Goal: Task Accomplishment & Management: Manage account settings

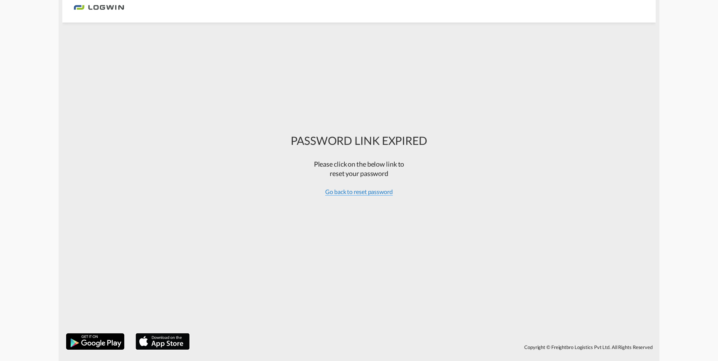
click at [365, 193] on span "Go back to reset password" at bounding box center [359, 192] width 68 height 8
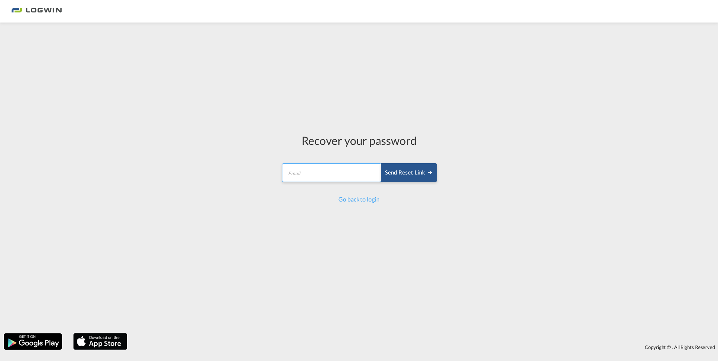
click at [326, 176] on input "email" at bounding box center [331, 172] width 99 height 19
click at [412, 170] on div "Send reset link" at bounding box center [409, 173] width 48 height 9
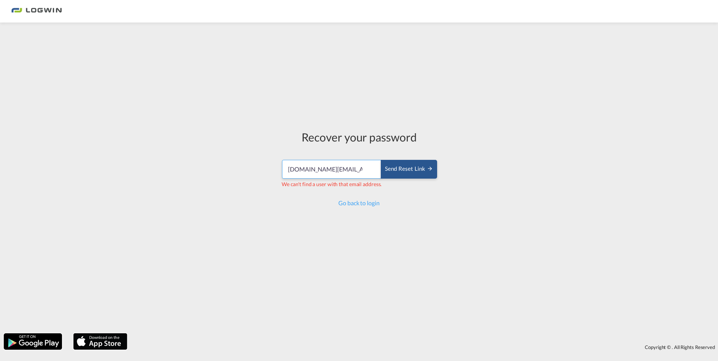
click at [355, 166] on input "mahesh.pm@logwin-logistics.com" at bounding box center [331, 169] width 99 height 19
click at [312, 169] on input "mahesh.pm@logwin-logistics.com" at bounding box center [331, 169] width 99 height 19
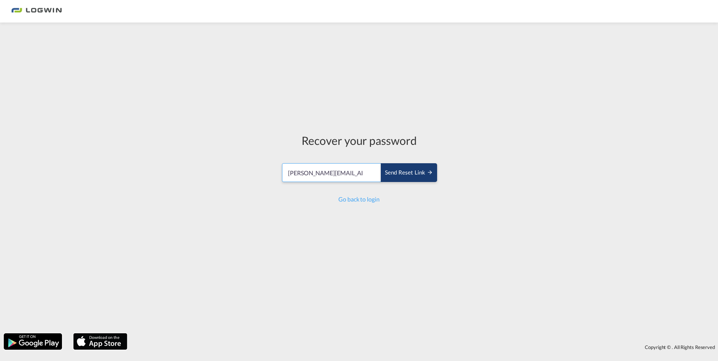
type input "falguni.poojary@logwin-logistics.com"
click at [402, 176] on div "Send reset link" at bounding box center [409, 173] width 48 height 9
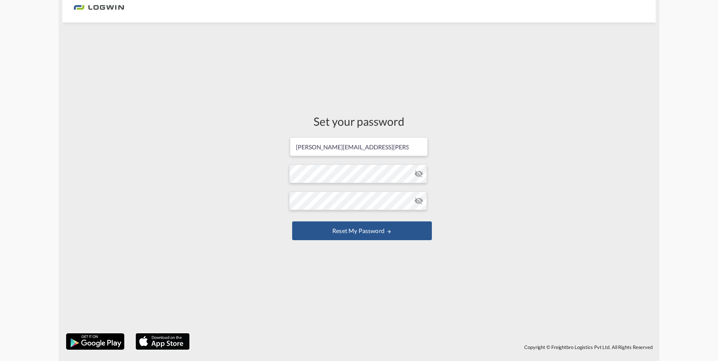
click at [417, 173] on md-icon "icon-eye-off" at bounding box center [418, 173] width 9 height 9
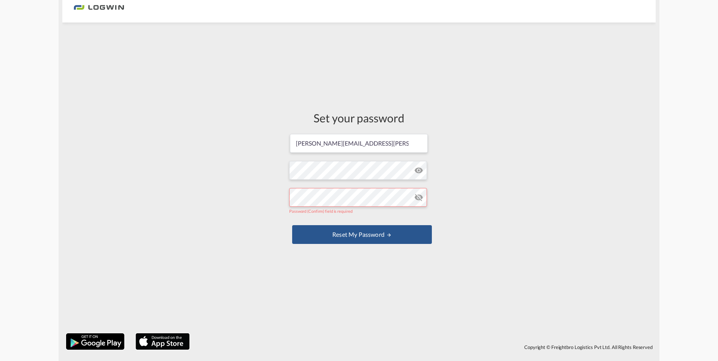
click at [496, 184] on div "Set your password falguni.poojary@logwin-logistics.com Password must contain th…" at bounding box center [358, 177] width 593 height 303
click at [353, 167] on form "falguni.poojary@logwin-logistics.com Password must contain the following: A spe…" at bounding box center [359, 189] width 140 height 113
click at [458, 195] on div "Set your password falguni.poojary@logwin-logistics.com Password must contain th…" at bounding box center [358, 177] width 593 height 303
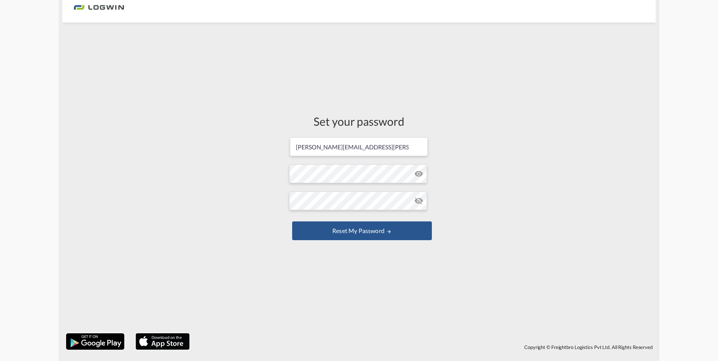
click at [421, 199] on md-icon "icon-eye-off" at bounding box center [418, 200] width 9 height 9
click at [275, 201] on div "Set your password falguni.poojary@logwin-logistics.com Password must contain th…" at bounding box center [358, 177] width 593 height 303
click at [538, 208] on div "Set your password falguni.poojary@logwin-logistics.com Password must contain th…" at bounding box center [358, 177] width 593 height 303
click at [354, 232] on button "Reset my password" at bounding box center [362, 230] width 140 height 19
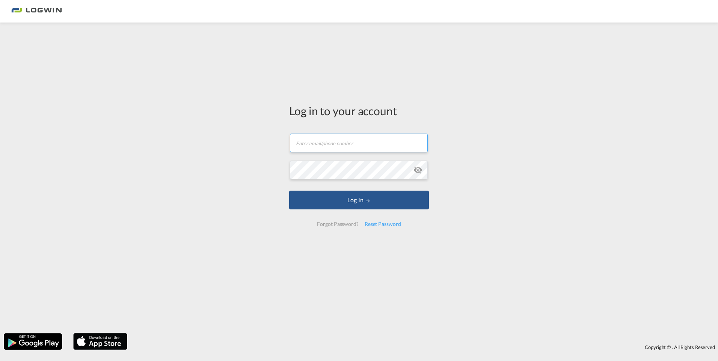
type input "falguni.poojary@logwin-logistics.com"
click at [415, 169] on md-icon "icon-eye-off" at bounding box center [417, 170] width 9 height 9
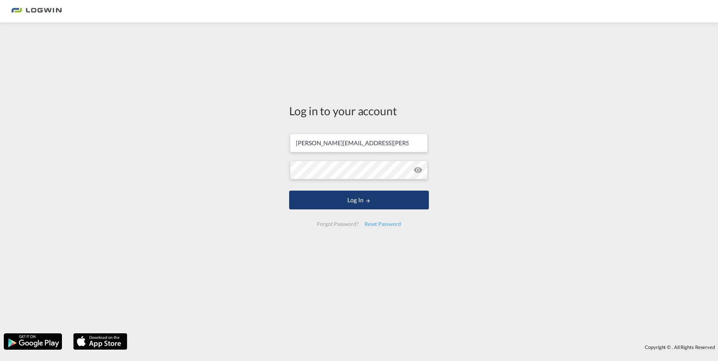
click at [372, 200] on button "Log In" at bounding box center [359, 200] width 140 height 19
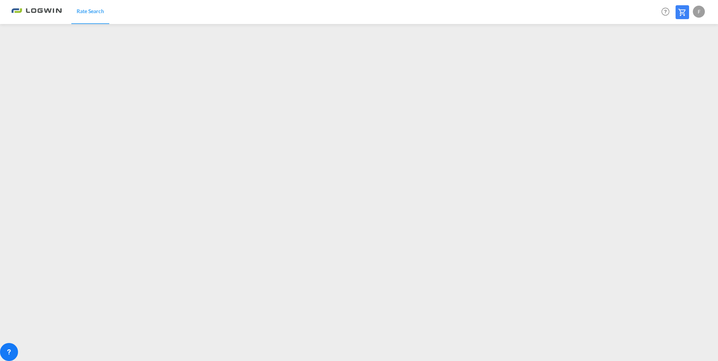
click at [86, 12] on span "Rate Search" at bounding box center [90, 11] width 27 height 6
click at [97, 9] on span "Rate Search" at bounding box center [90, 11] width 27 height 6
